Goal: Find specific page/section: Find specific page/section

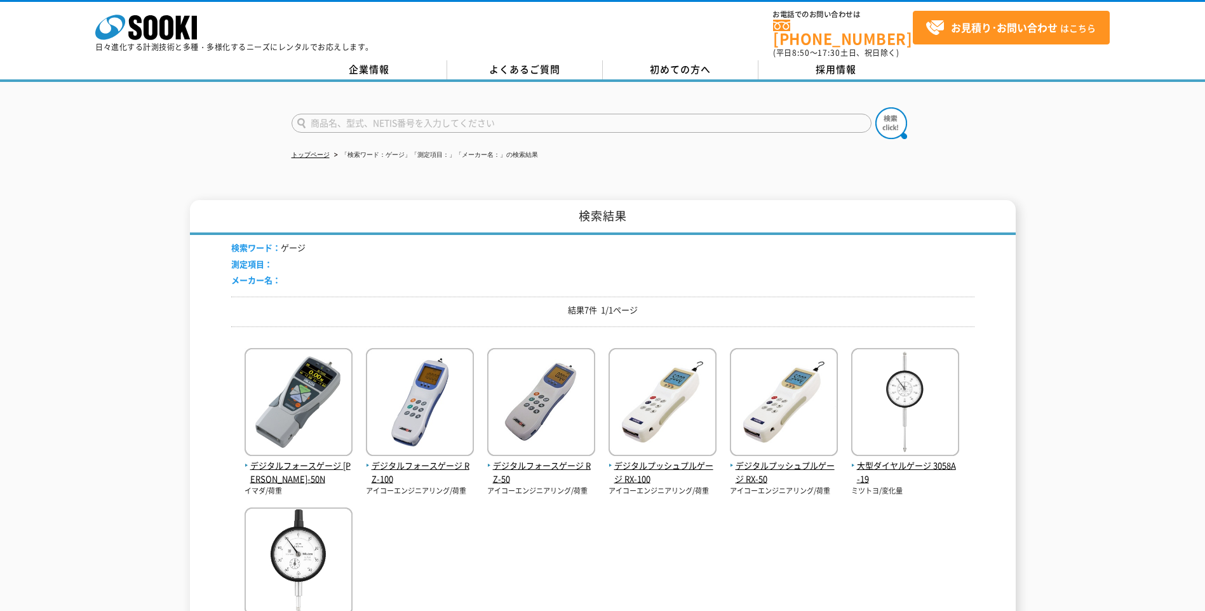
click at [461, 114] on input "text" at bounding box center [582, 123] width 580 height 19
type input "d"
type input "ダイヤル"
click at [875, 107] on button at bounding box center [891, 123] width 32 height 32
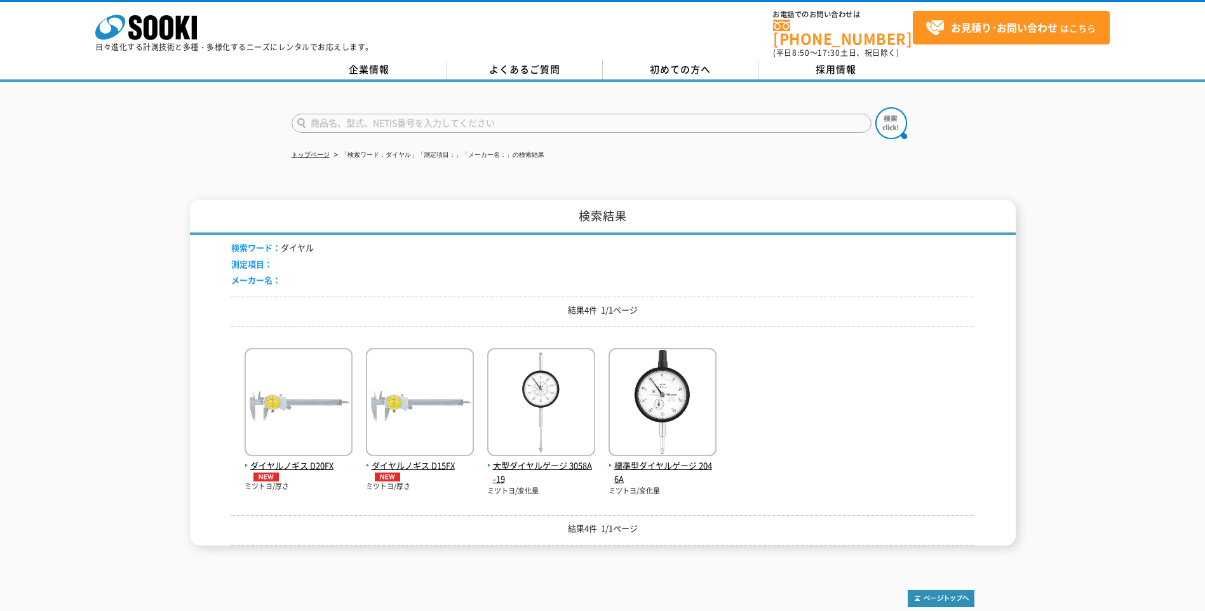
click at [359, 107] on form at bounding box center [603, 125] width 622 height 36
click at [365, 116] on input "text" at bounding box center [582, 123] width 580 height 19
type input "シリンダー"
click at [875, 107] on button at bounding box center [891, 123] width 32 height 32
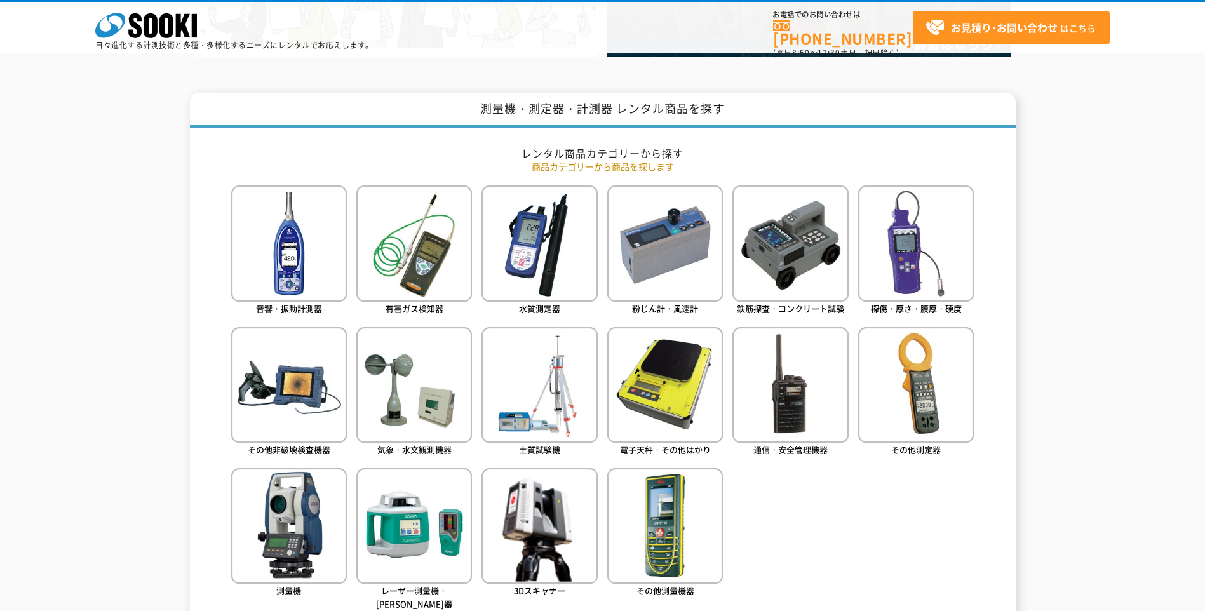
scroll to position [508, 0]
